Goal: Browse casually: Explore the website without a specific task or goal

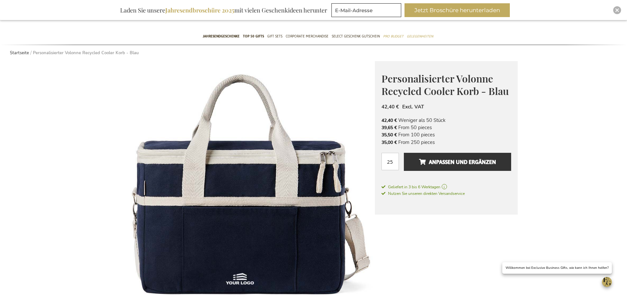
scroll to position [80, 0]
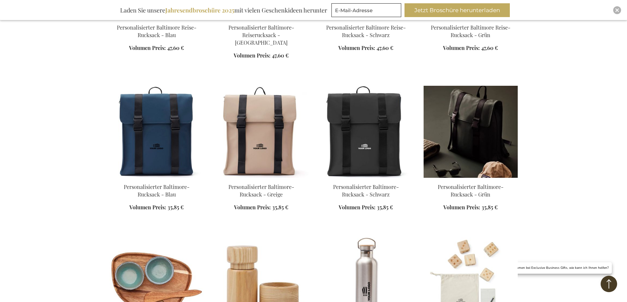
scroll to position [592, 0]
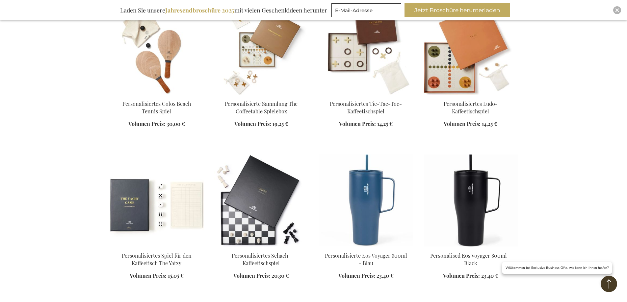
scroll to position [1020, 0]
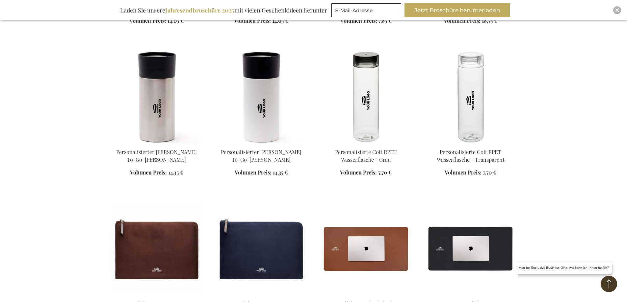
scroll to position [1711, 0]
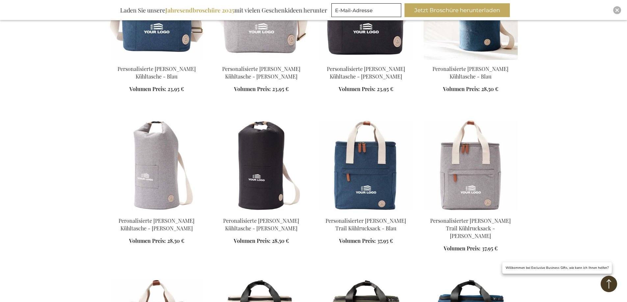
scroll to position [1941, 0]
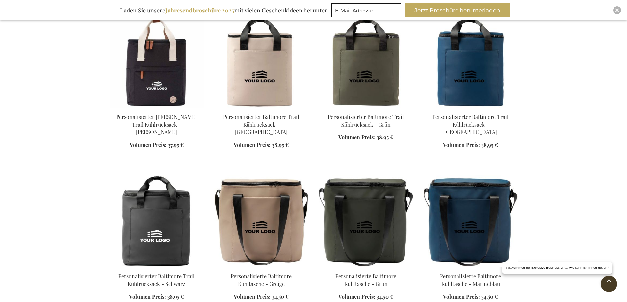
scroll to position [2369, 0]
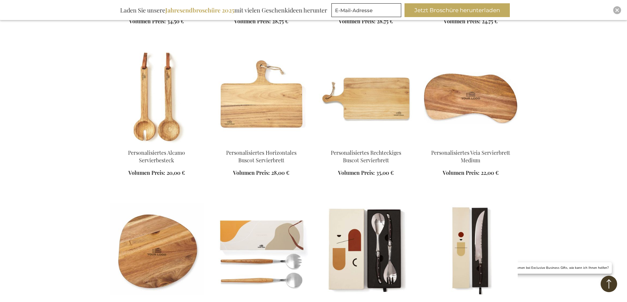
scroll to position [2731, 0]
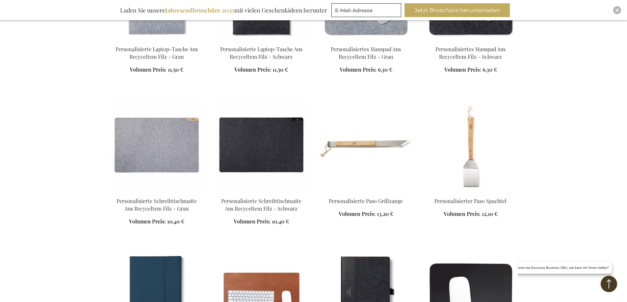
scroll to position [3323, 0]
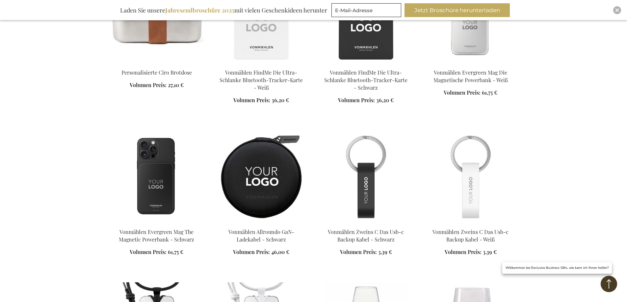
scroll to position [3620, 0]
